Goal: Task Accomplishment & Management: Complete application form

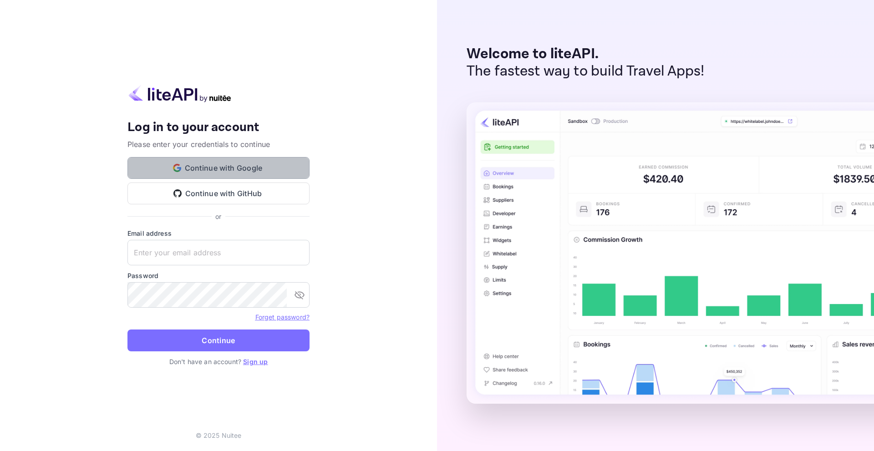
click at [244, 169] on button "Continue with Google" at bounding box center [218, 168] width 182 height 22
click at [250, 364] on link "Sign up" at bounding box center [255, 362] width 25 height 8
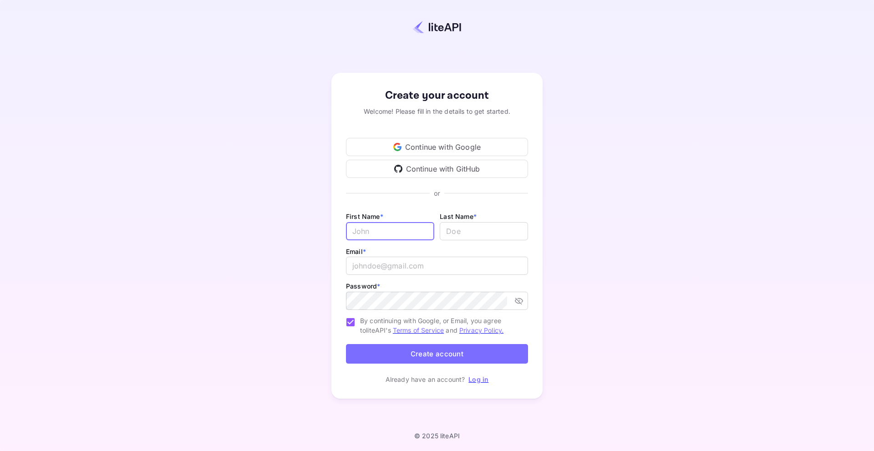
click at [379, 236] on input "Email *" at bounding box center [390, 231] width 88 height 18
click at [404, 229] on input "Email *" at bounding box center [390, 231] width 88 height 18
type input "[PERSON_NAME]"
click at [487, 231] on input "lastName" at bounding box center [484, 231] width 88 height 18
type input "[PERSON_NAME]"
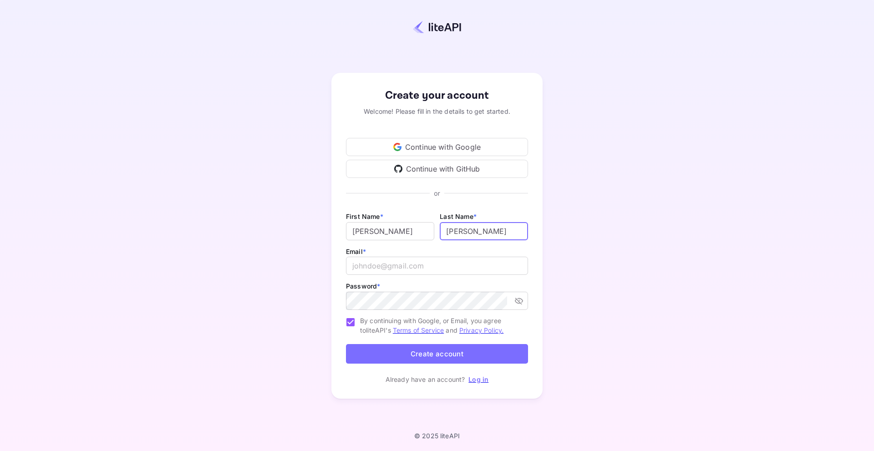
click at [465, 256] on div "Email * ​" at bounding box center [437, 263] width 182 height 35
click at [464, 258] on input "email" at bounding box center [437, 266] width 182 height 18
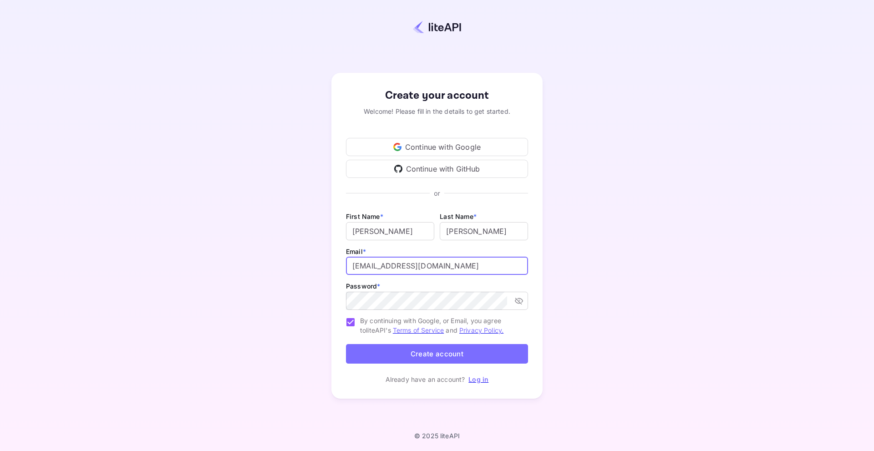
type input "[EMAIL_ADDRESS][DOMAIN_NAME]"
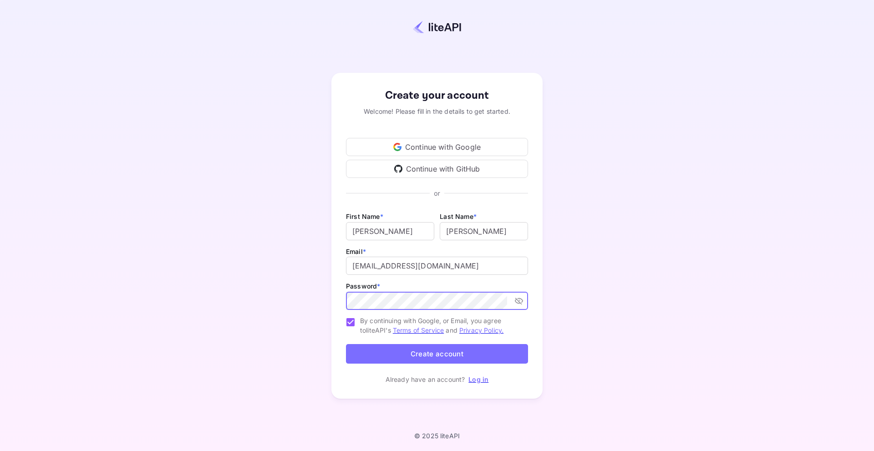
drag, startPoint x: 520, startPoint y: 297, endPoint x: 512, endPoint y: 297, distance: 7.8
click at [520, 297] on icon "toggle password visibility" at bounding box center [518, 300] width 9 height 9
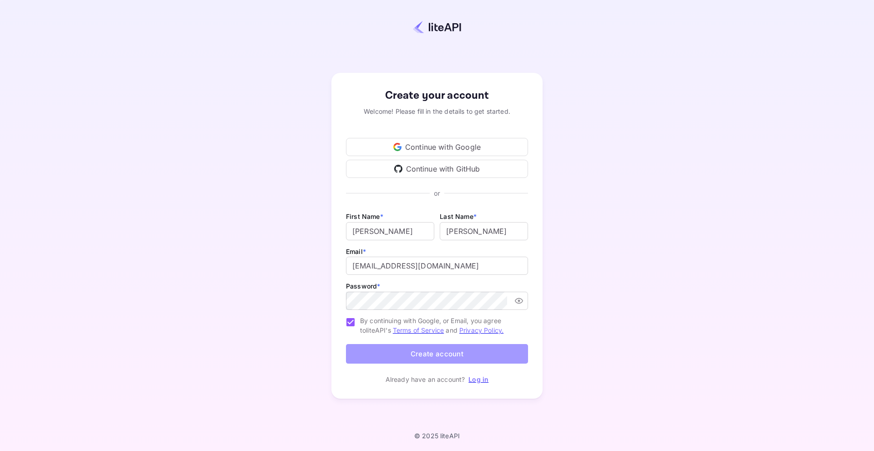
click at [435, 354] on button "Create account" at bounding box center [437, 354] width 182 height 20
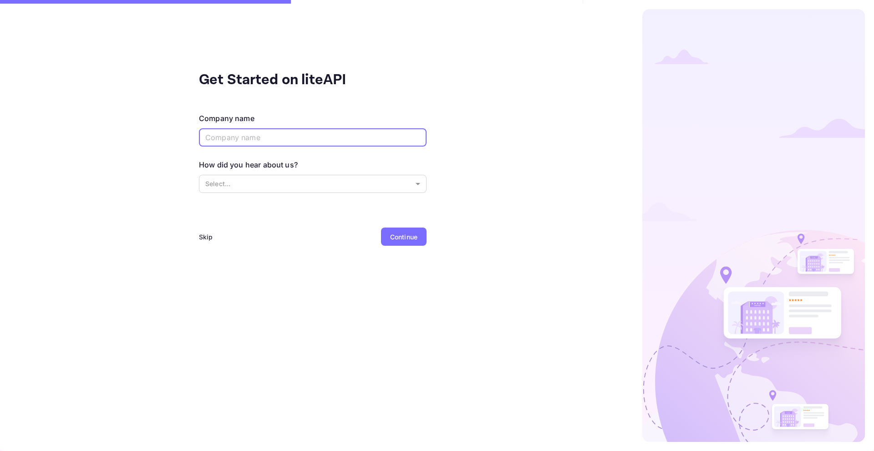
click at [305, 138] on input "text" at bounding box center [313, 137] width 228 height 18
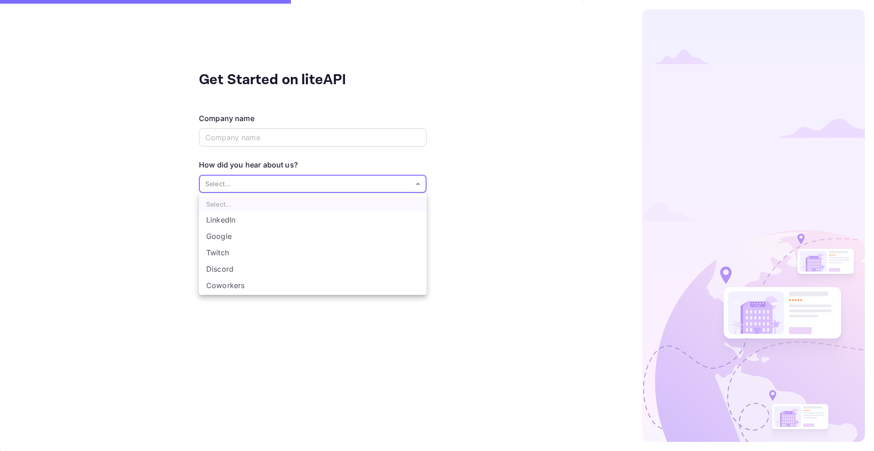
click at [287, 187] on body "Get Started on liteAPI Company name ​ How did you hear about us? Select... ​ Sk…" at bounding box center [437, 225] width 874 height 451
click at [172, 187] on div at bounding box center [437, 225] width 874 height 451
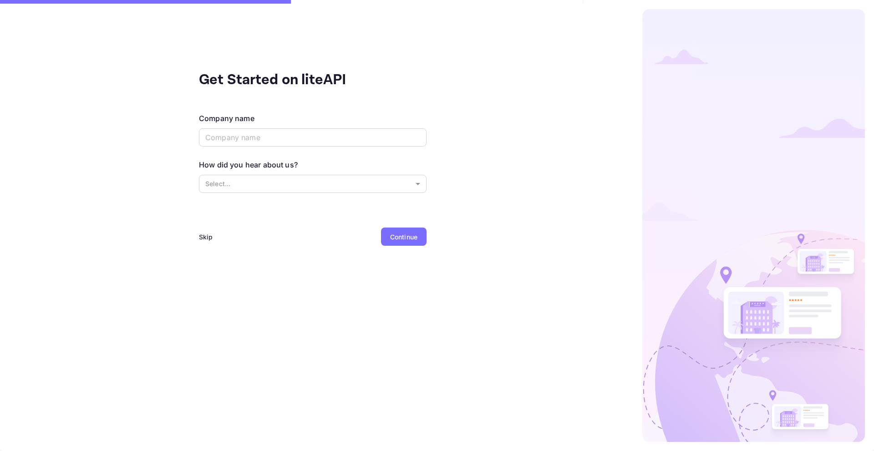
click at [200, 238] on div "Skip" at bounding box center [206, 237] width 14 height 10
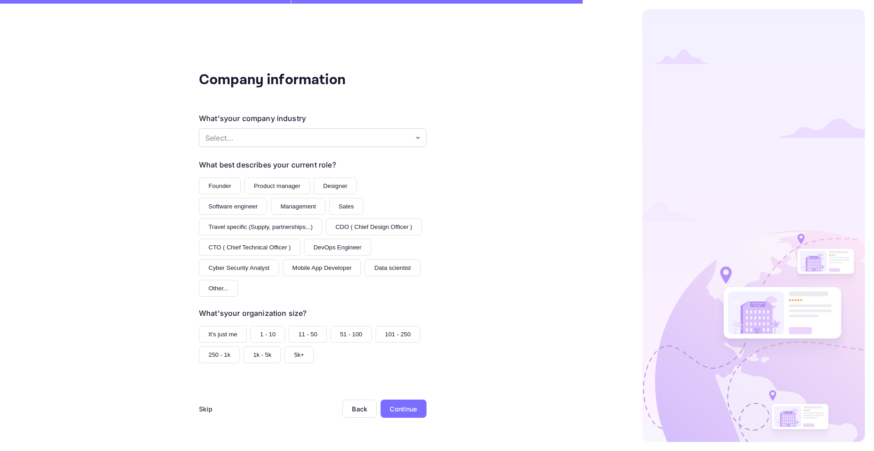
click at [205, 413] on div "Skip" at bounding box center [206, 409] width 14 height 10
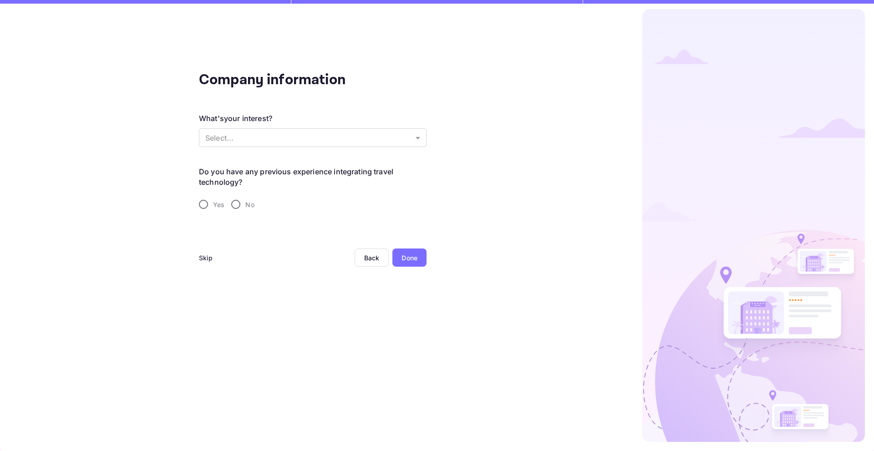
click at [207, 264] on div "Skip" at bounding box center [206, 257] width 14 height 18
click at [206, 262] on div "Skip" at bounding box center [206, 258] width 14 height 10
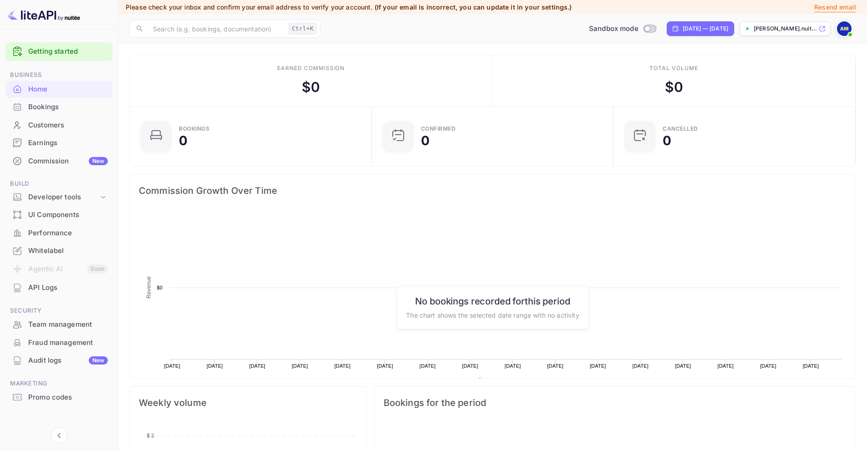
scroll to position [141, 229]
click at [767, 30] on p "[PERSON_NAME].nuit..." at bounding box center [785, 29] width 63 height 8
